Goal: Information Seeking & Learning: Learn about a topic

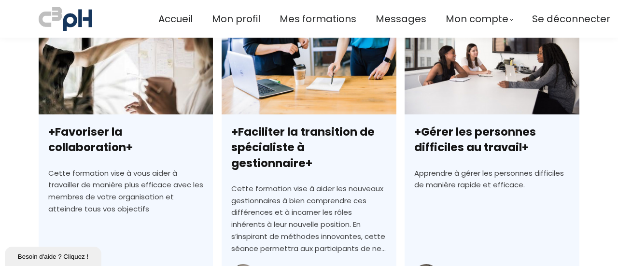
scroll to position [386, 0]
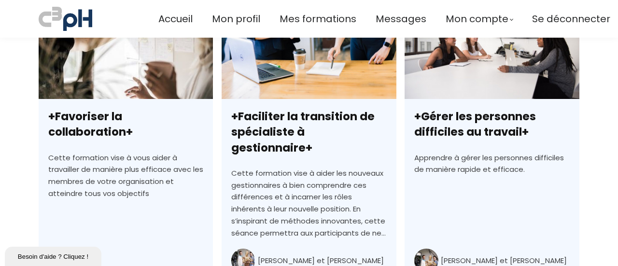
click at [444, 136] on link "+Gérer les personnes difficiles au travail+" at bounding box center [491, 174] width 174 height 347
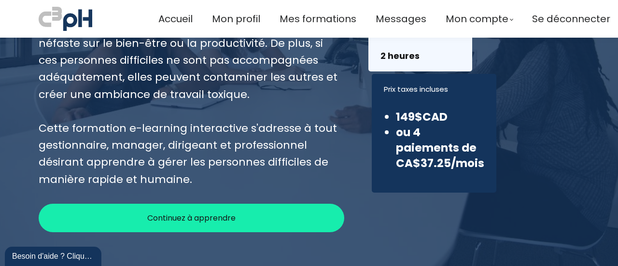
scroll to position [241, 0]
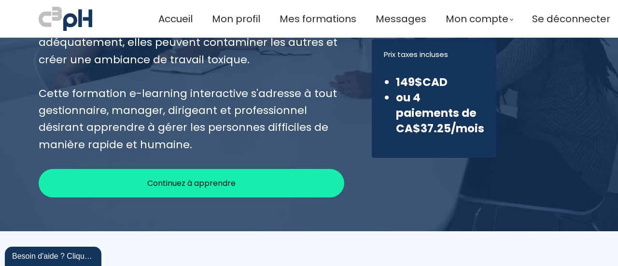
click at [229, 184] on span "Continuez à apprendre" at bounding box center [191, 183] width 88 height 12
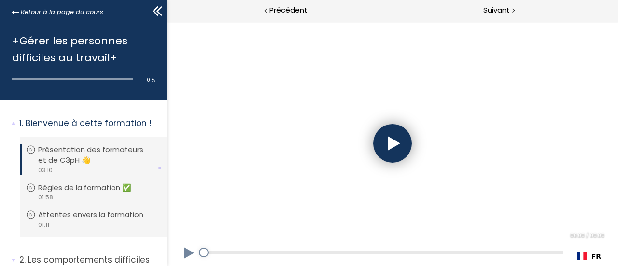
click at [394, 140] on div at bounding box center [391, 143] width 39 height 39
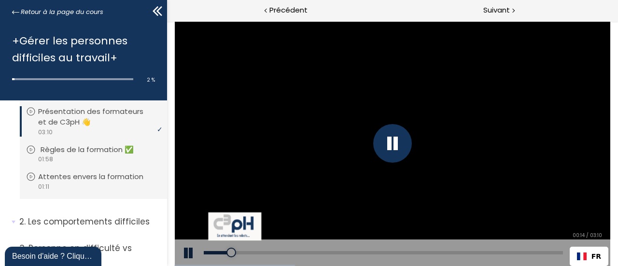
scroll to position [96, 0]
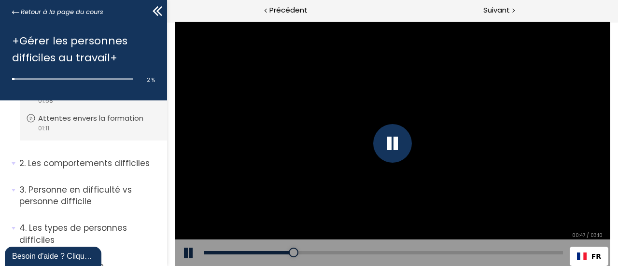
click at [462, 249] on div "Add chapter 02:12" at bounding box center [382, 252] width 359 height 27
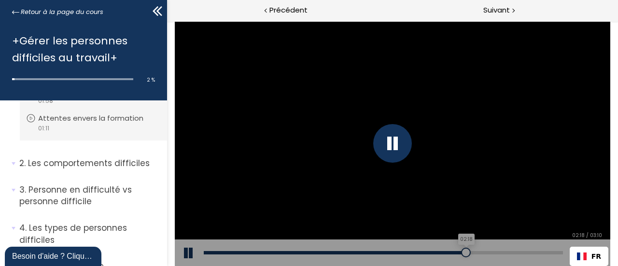
click at [466, 251] on div "02:18" at bounding box center [382, 252] width 359 height 3
drag, startPoint x: 470, startPoint y: 252, endPoint x: 458, endPoint y: 254, distance: 12.2
click at [458, 254] on div at bounding box center [459, 252] width 10 height 10
click at [535, 252] on div "02:55" at bounding box center [382, 252] width 359 height 3
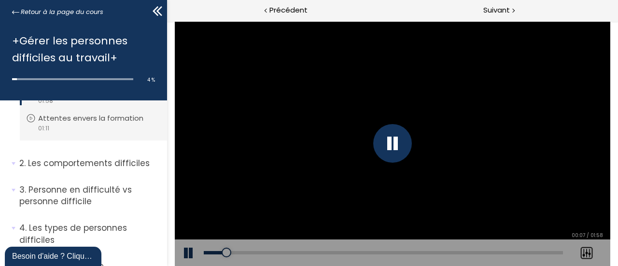
click at [400, 140] on div at bounding box center [391, 143] width 39 height 39
